Goal: Task Accomplishment & Management: Manage account settings

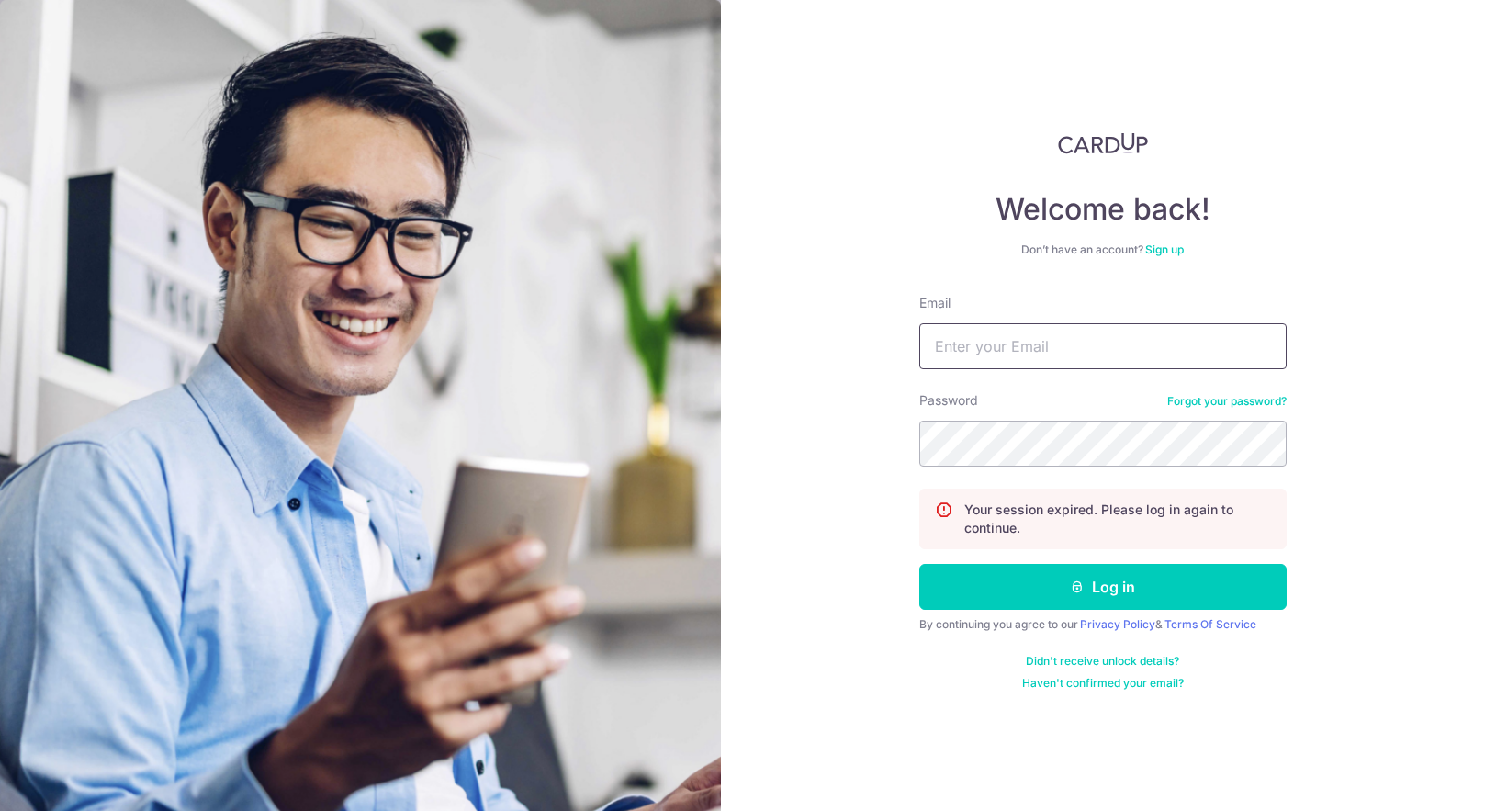
type input "[PERSON_NAME][EMAIL_ADDRESS][DOMAIN_NAME]"
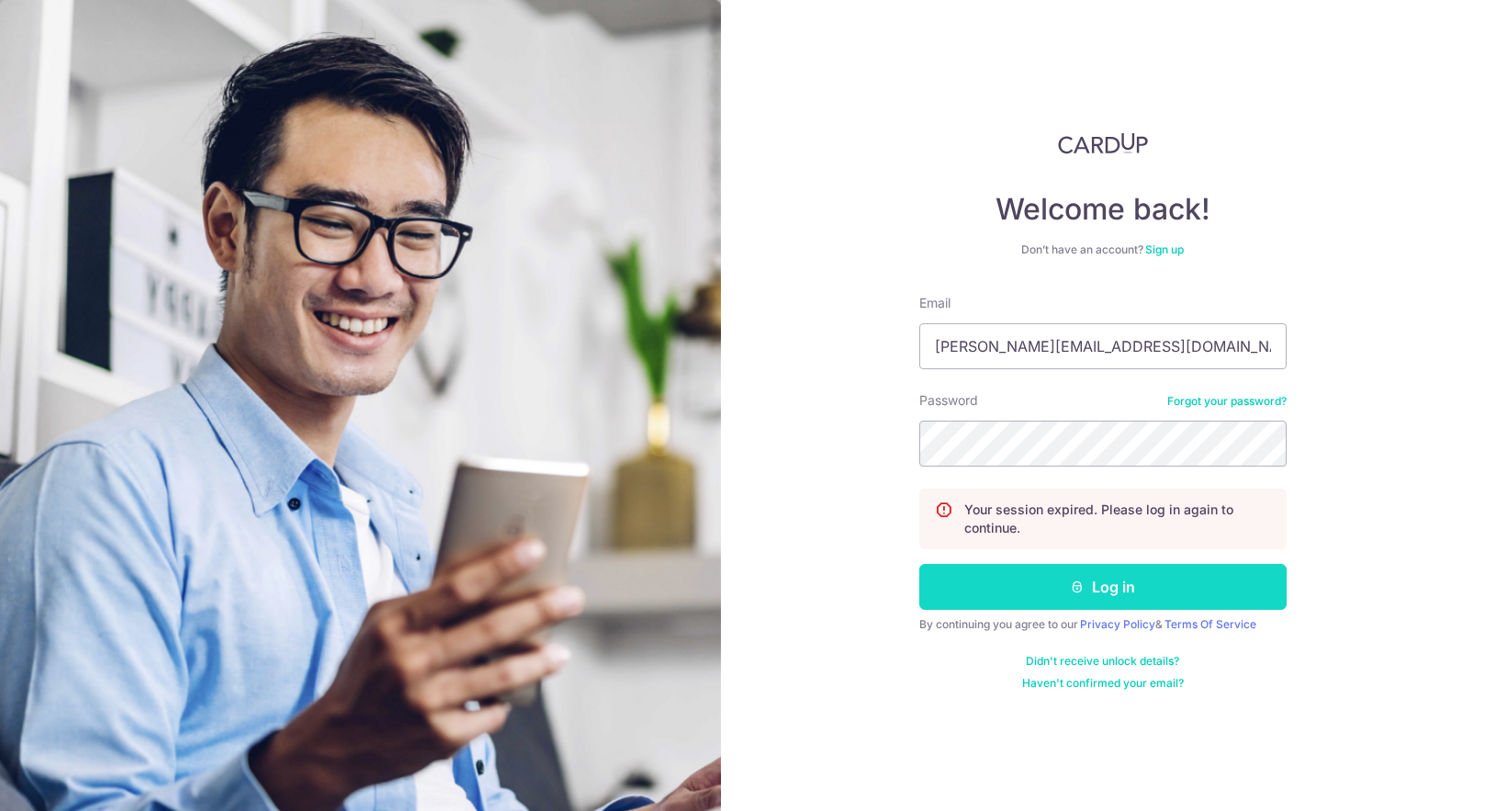
click at [1071, 598] on button "Log in" at bounding box center [1102, 587] width 367 height 46
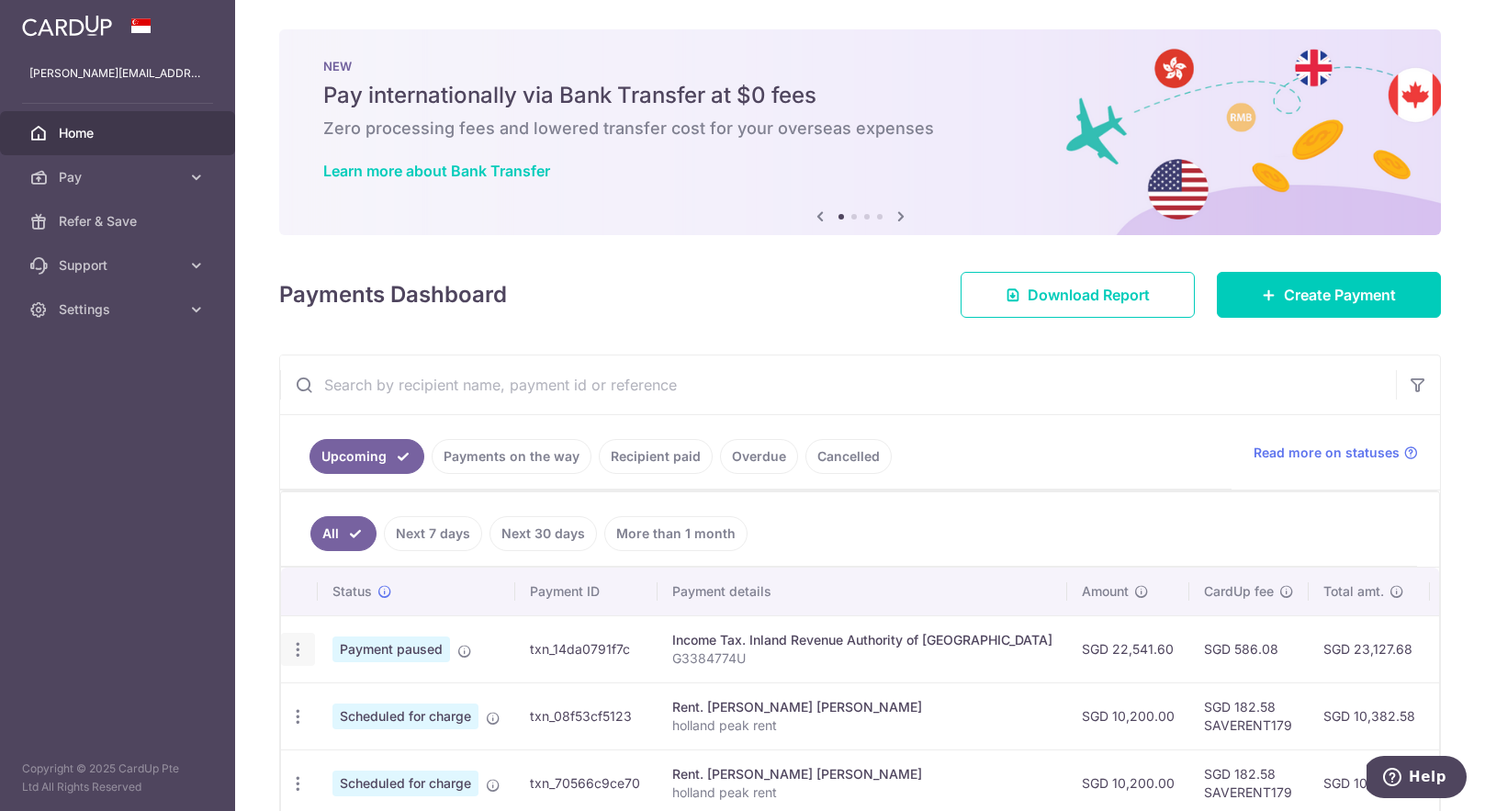
click at [304, 649] on icon "button" at bounding box center [297, 649] width 19 height 19
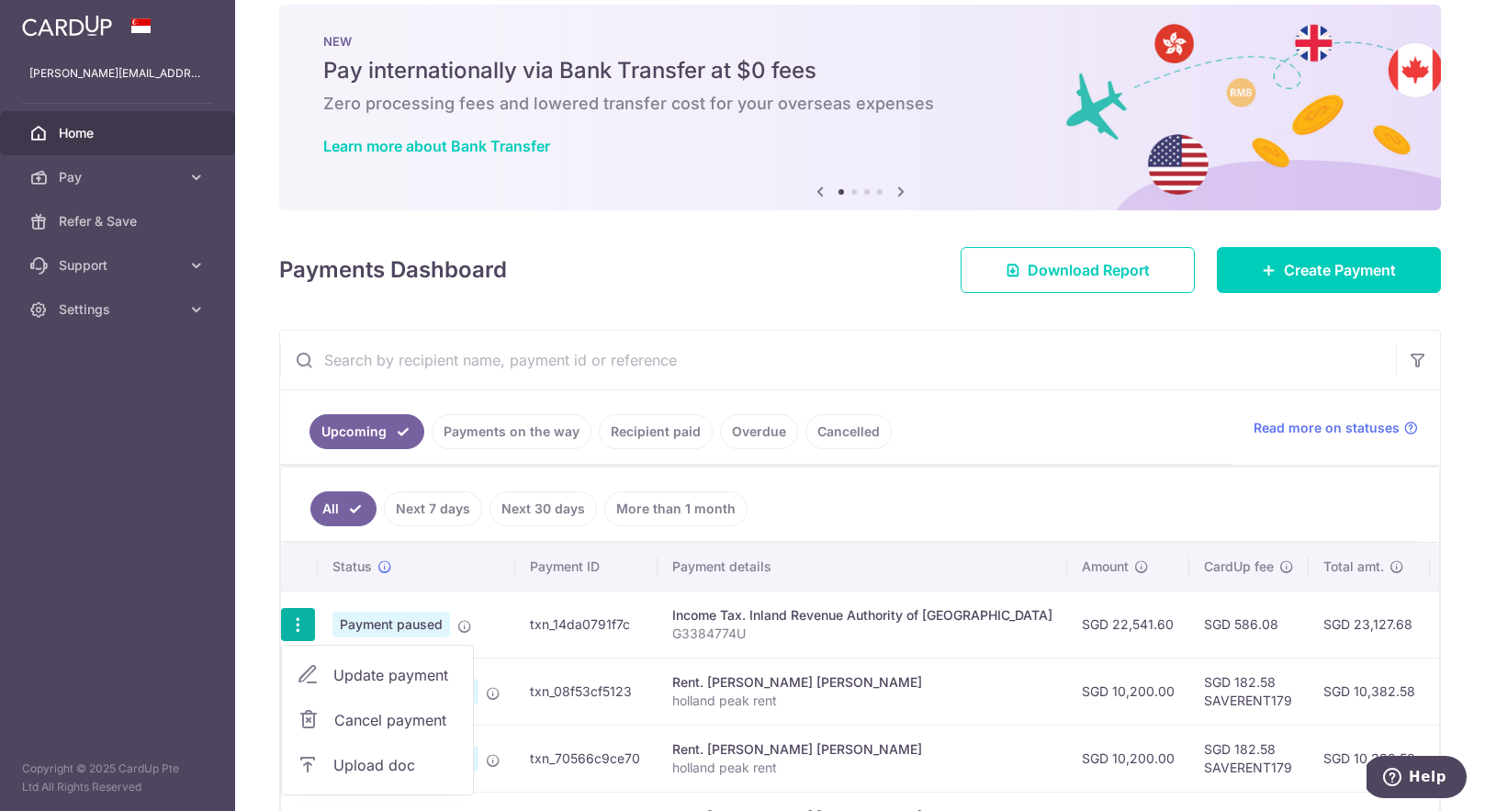
scroll to position [28, 0]
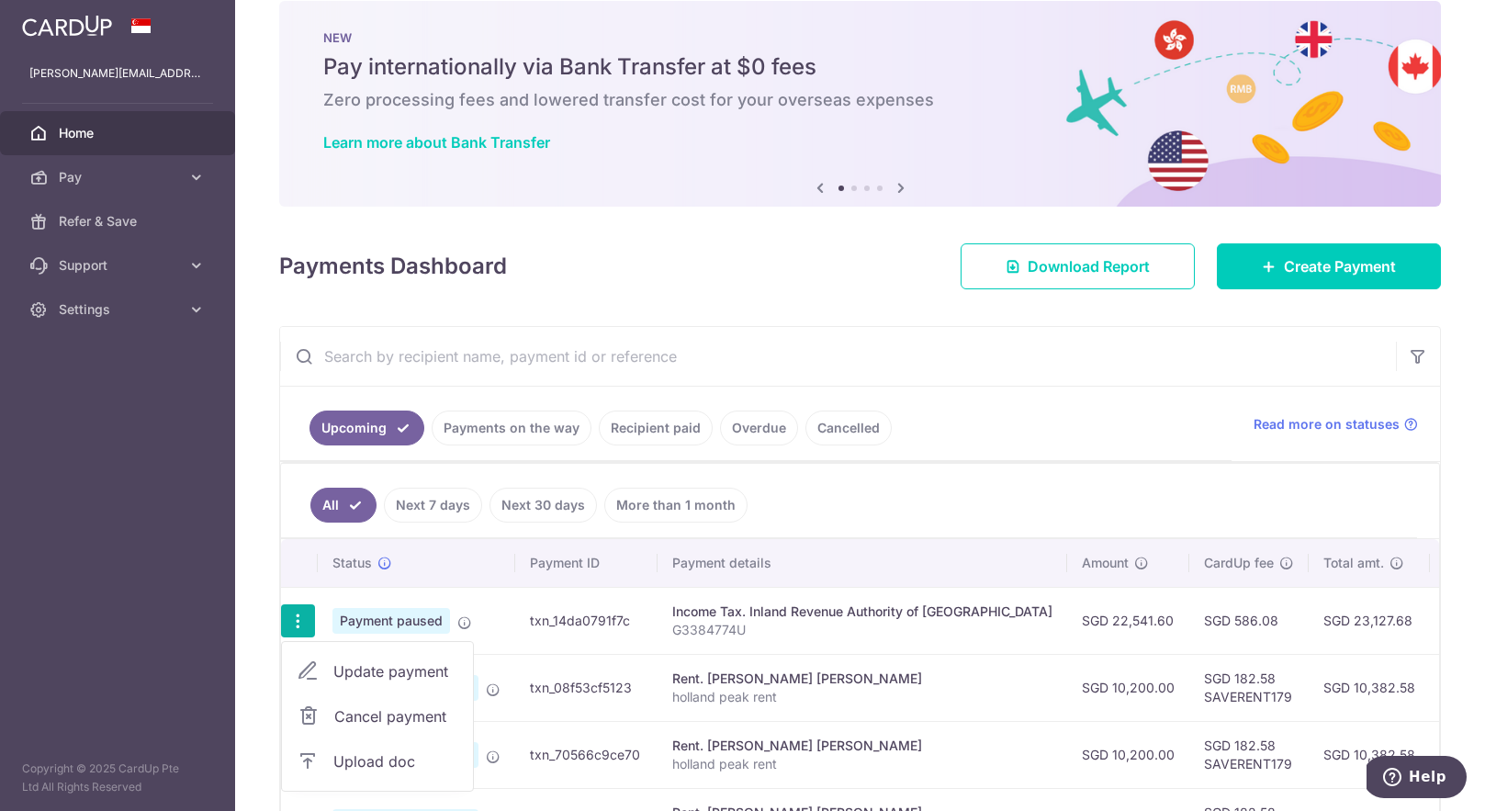
click at [898, 484] on ul "All Next 7 days Next 30 days More than 1 month" at bounding box center [849, 501] width 1136 height 74
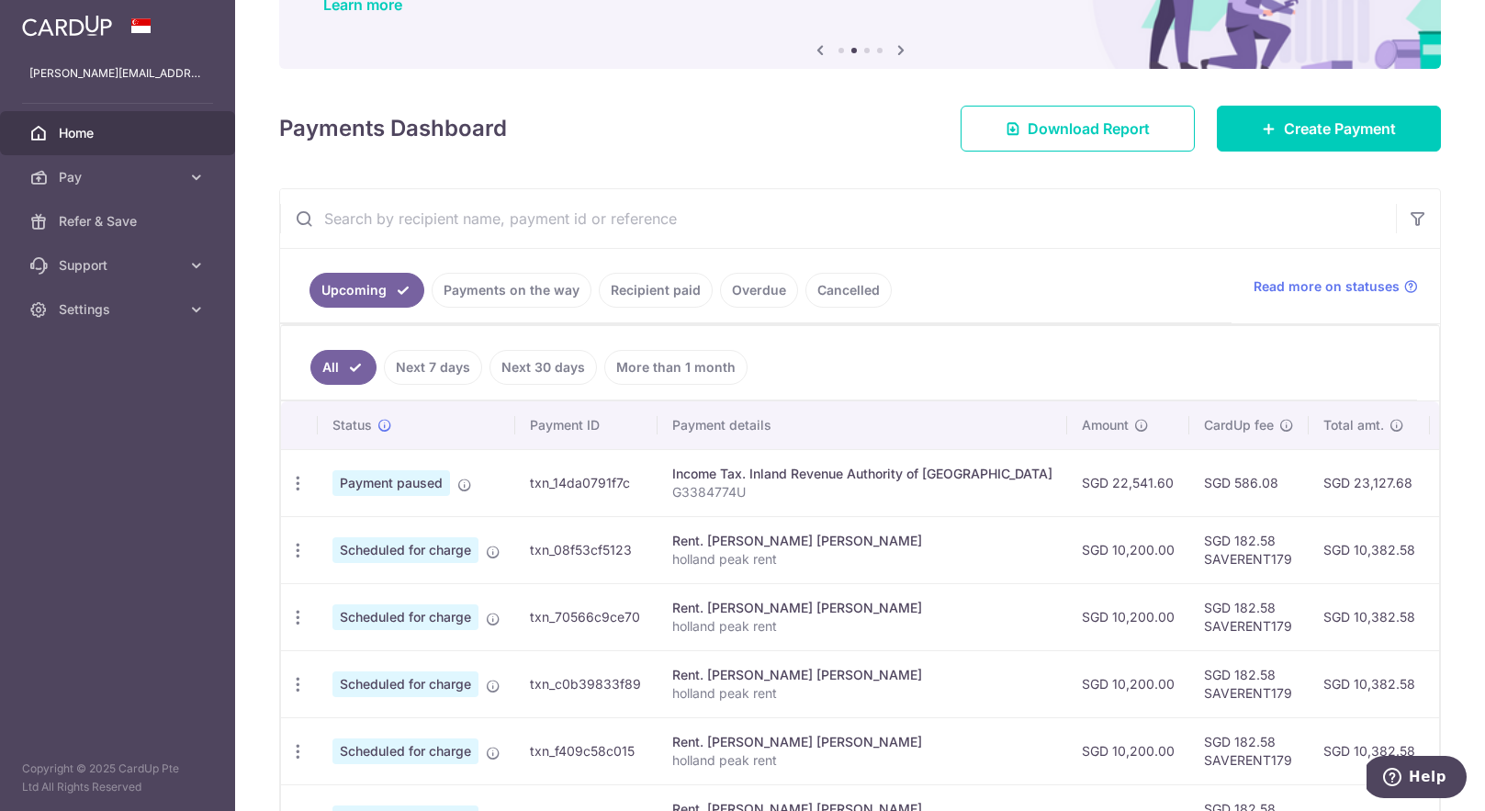
scroll to position [0, 0]
